Goal: Navigation & Orientation: Find specific page/section

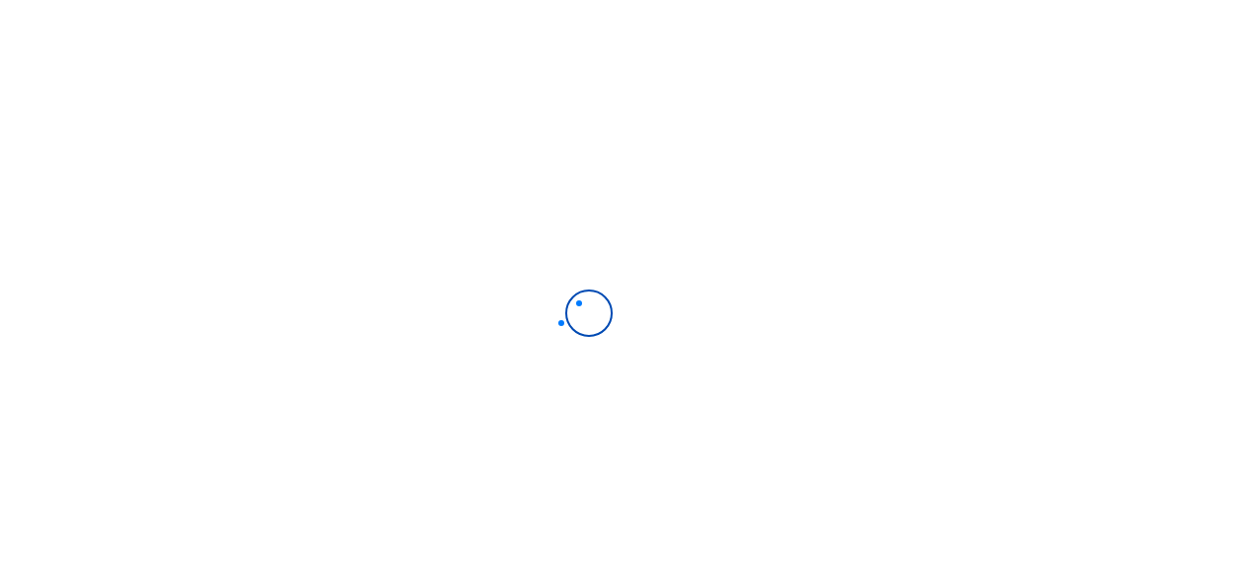
type input "[EMAIL_ADDRESS][DOMAIN_NAME]"
click at [1213, 192] on div at bounding box center [628, 289] width 1257 height 578
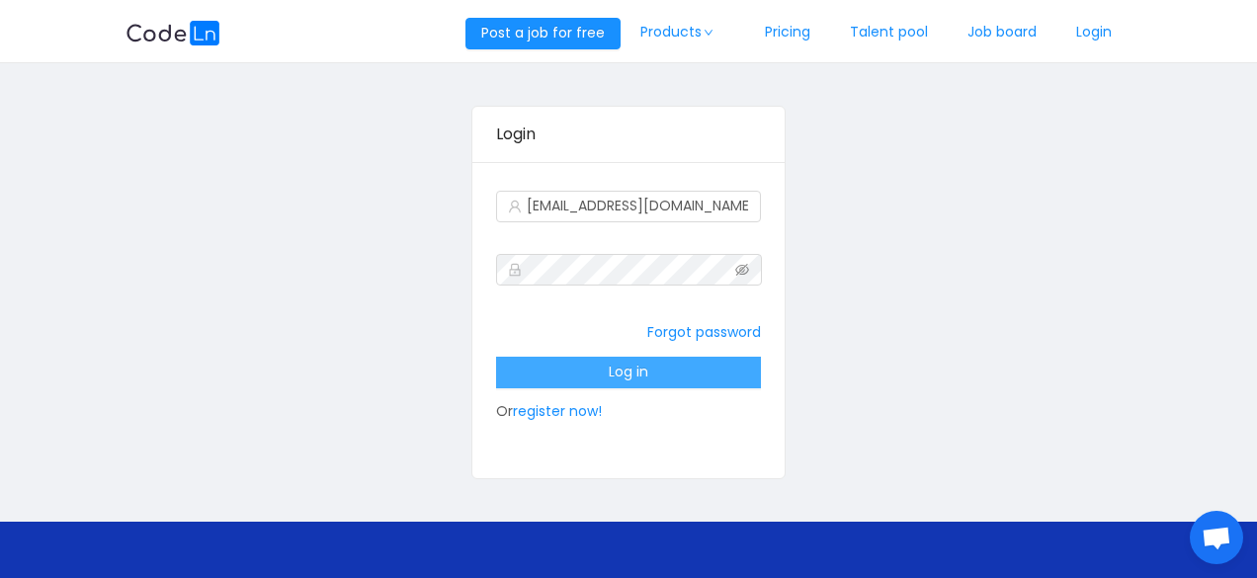
click at [662, 359] on button "Log in" at bounding box center [629, 373] width 266 height 32
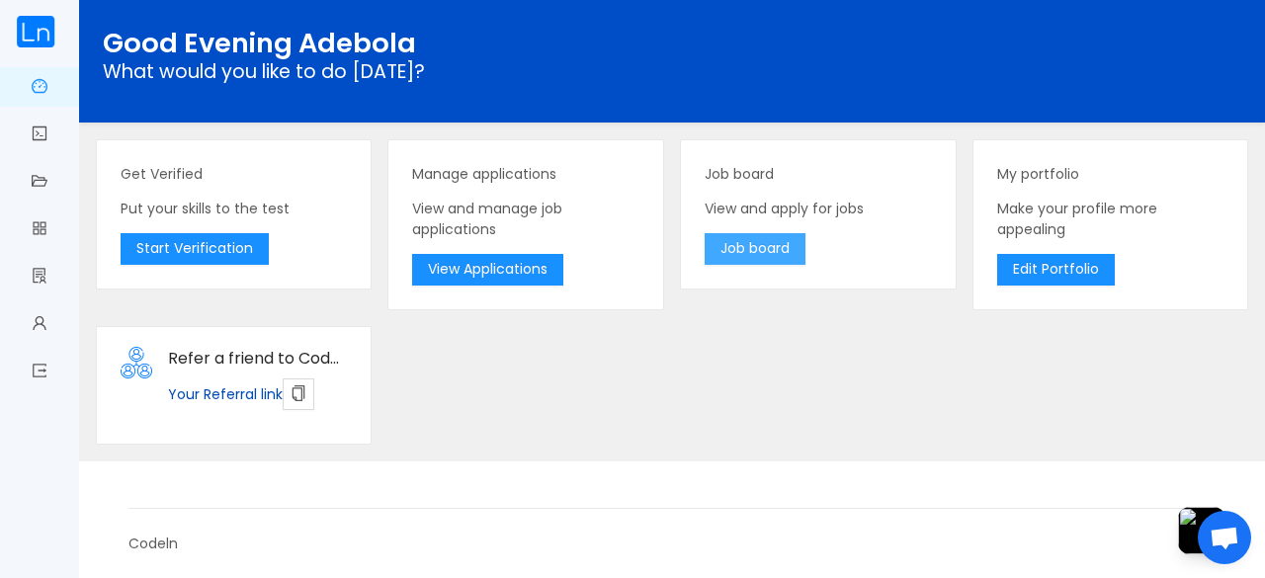
click at [769, 249] on button "Job board" at bounding box center [755, 249] width 101 height 32
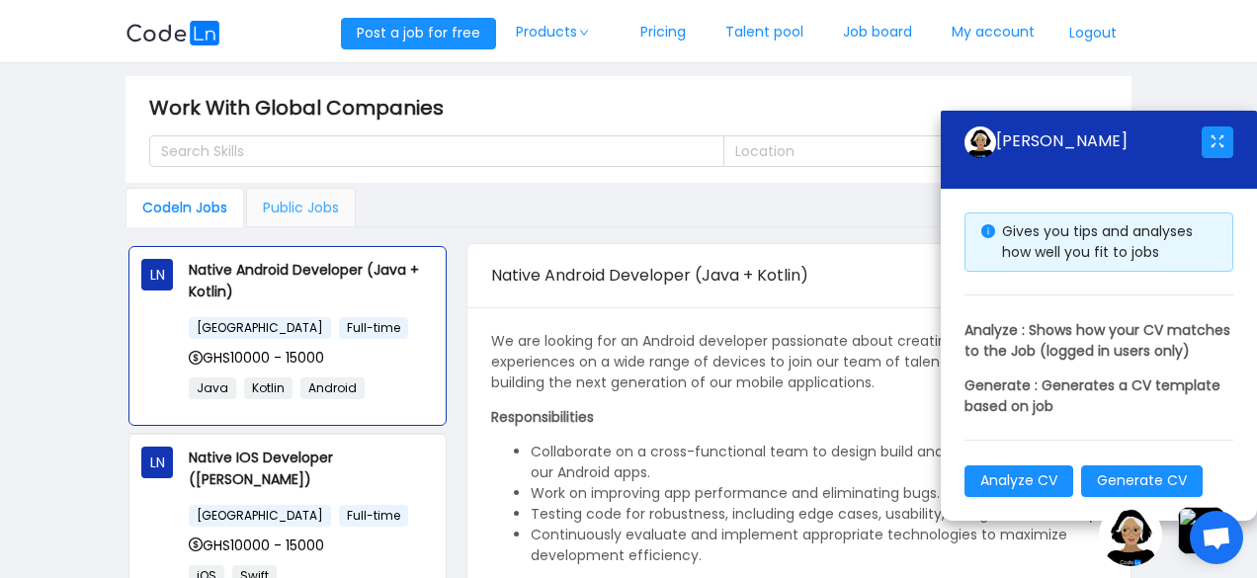
click at [326, 205] on div "Public Jobs" at bounding box center [301, 208] width 110 height 40
